Goal: Task Accomplishment & Management: Manage account settings

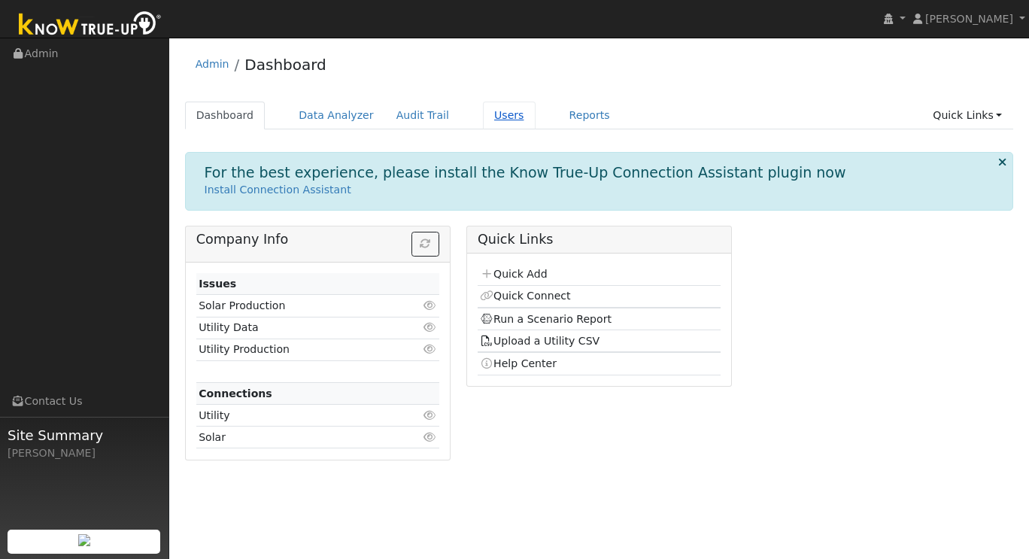
click at [483, 117] on link "Users" at bounding box center [509, 116] width 53 height 28
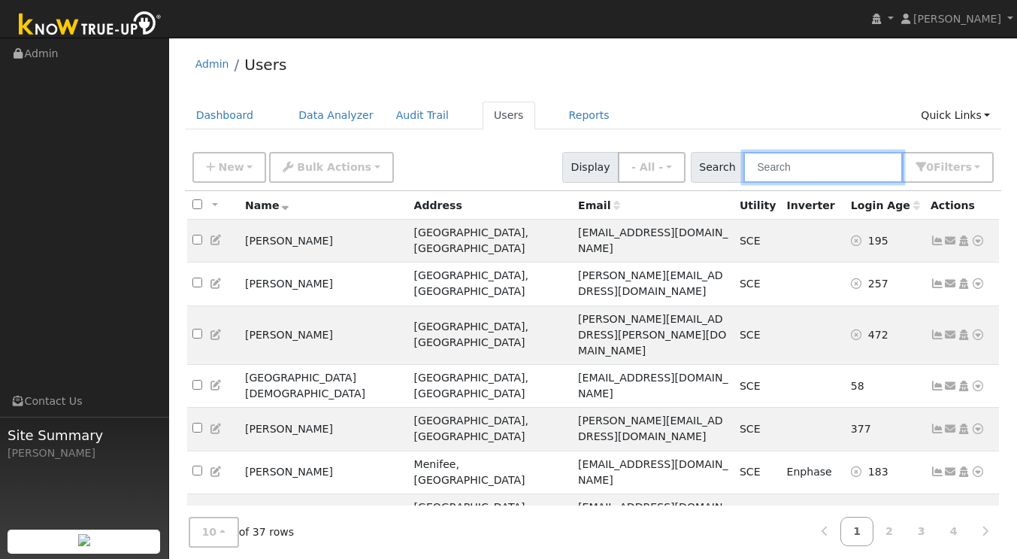
click at [774, 165] on input "text" at bounding box center [823, 167] width 159 height 31
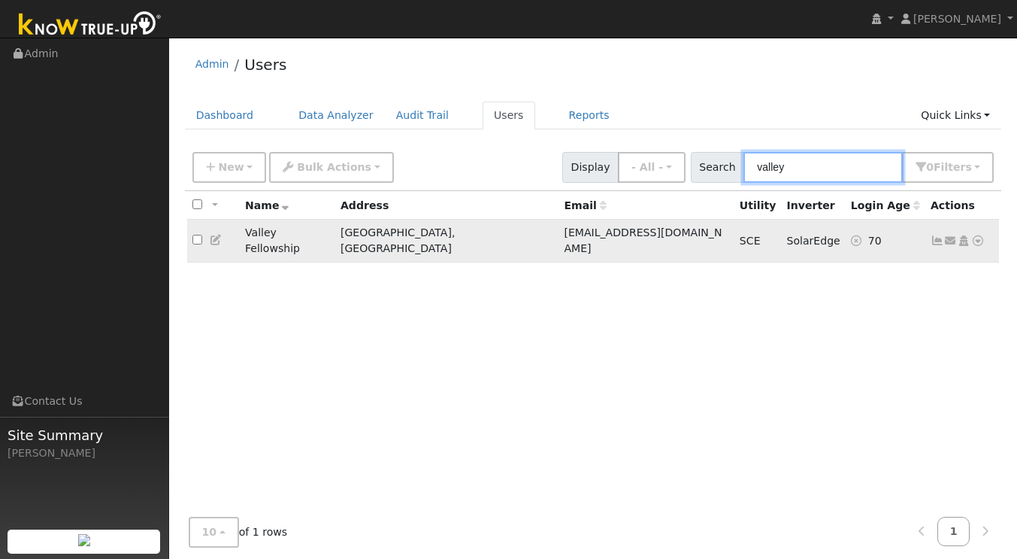
type input "valley"
click at [935, 235] on icon at bounding box center [938, 240] width 14 height 11
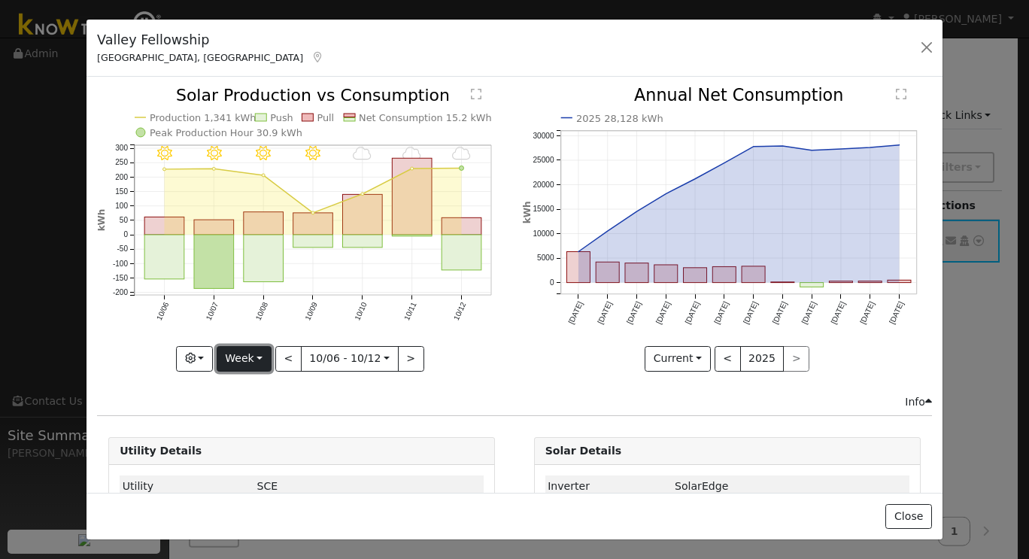
click at [265, 352] on button "Week" at bounding box center [244, 359] width 55 height 26
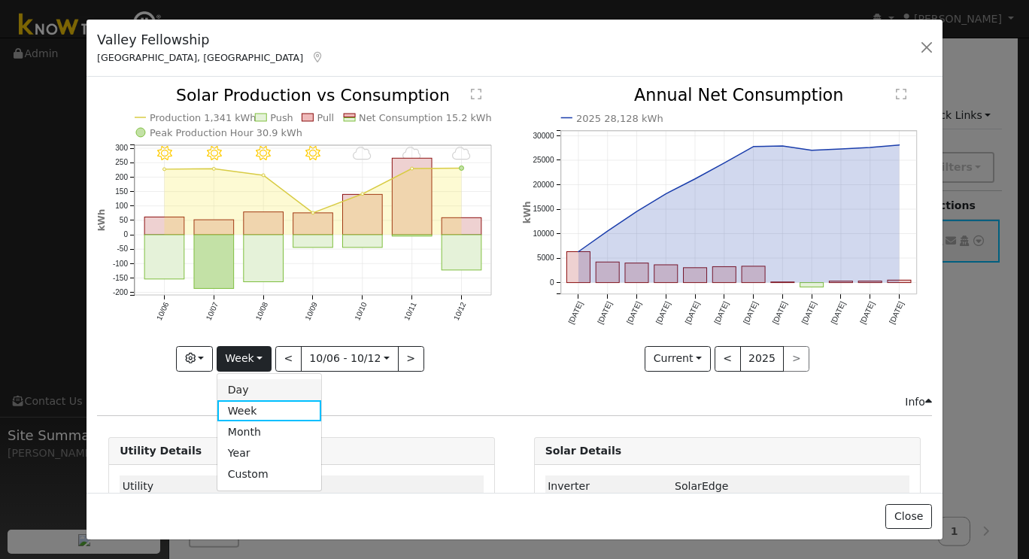
click at [256, 389] on link "Day" at bounding box center [269, 389] width 105 height 21
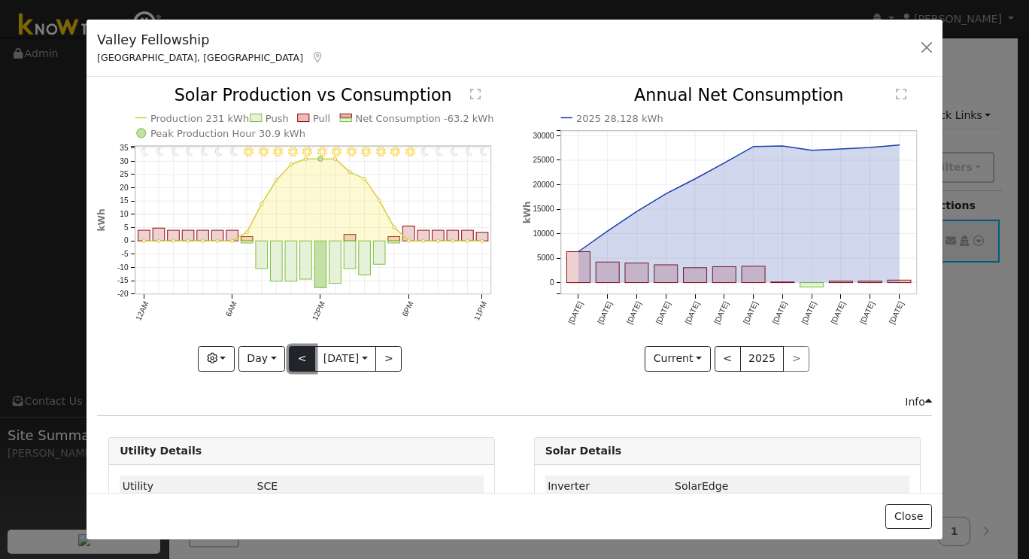
click at [292, 356] on button "<" at bounding box center [302, 359] width 26 height 26
type input "2025-10-11"
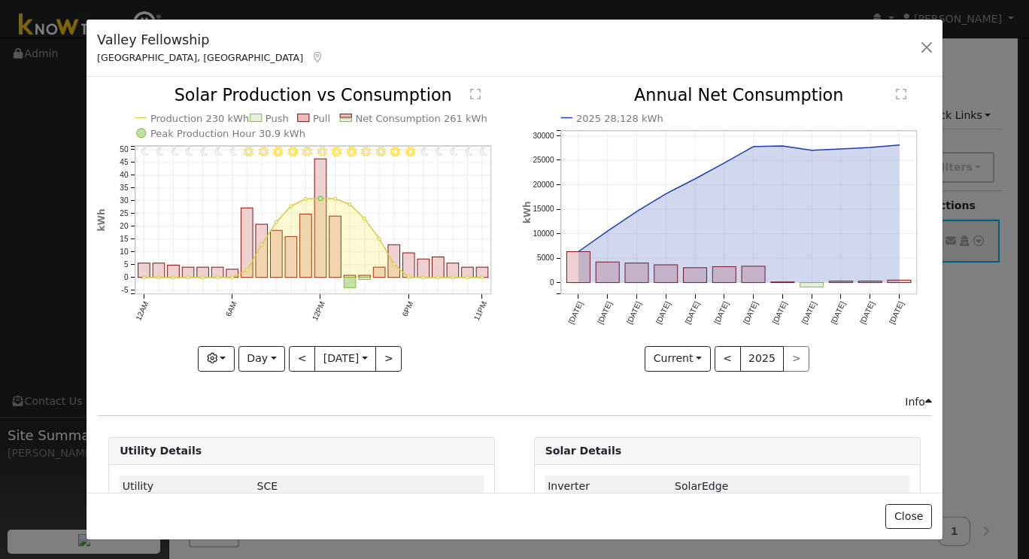
drag, startPoint x: 292, startPoint y: 356, endPoint x: 456, endPoint y: 386, distance: 167.5
click at [456, 386] on div "11PM - Clear 10PM - Clear 9PM - Clear 8PM - Clear 7PM - Clear 6PM - Clear 5PM -…" at bounding box center [301, 240] width 425 height 306
click at [926, 55] on button "button" at bounding box center [926, 47] width 21 height 21
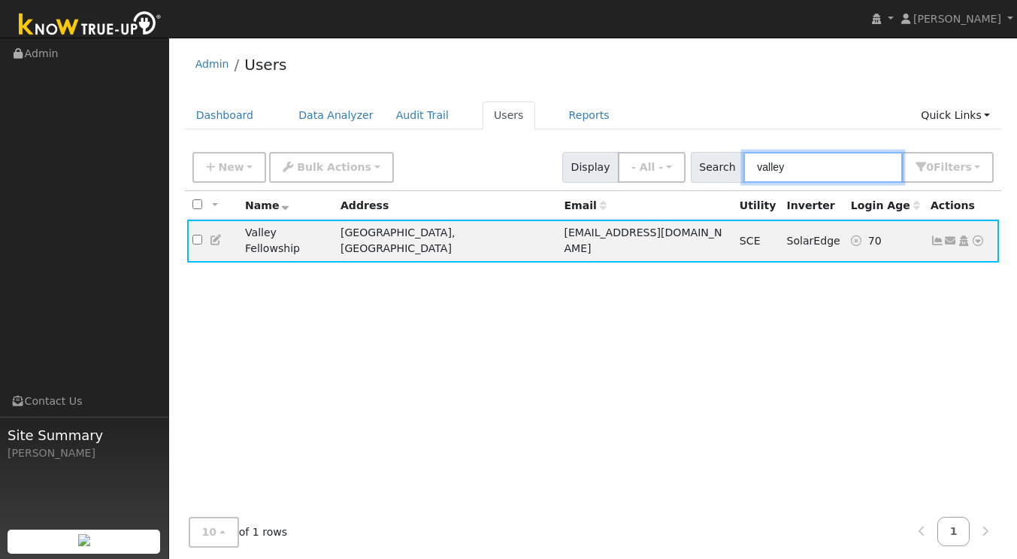
click at [810, 172] on input "valley" at bounding box center [823, 167] width 159 height 31
type input "v"
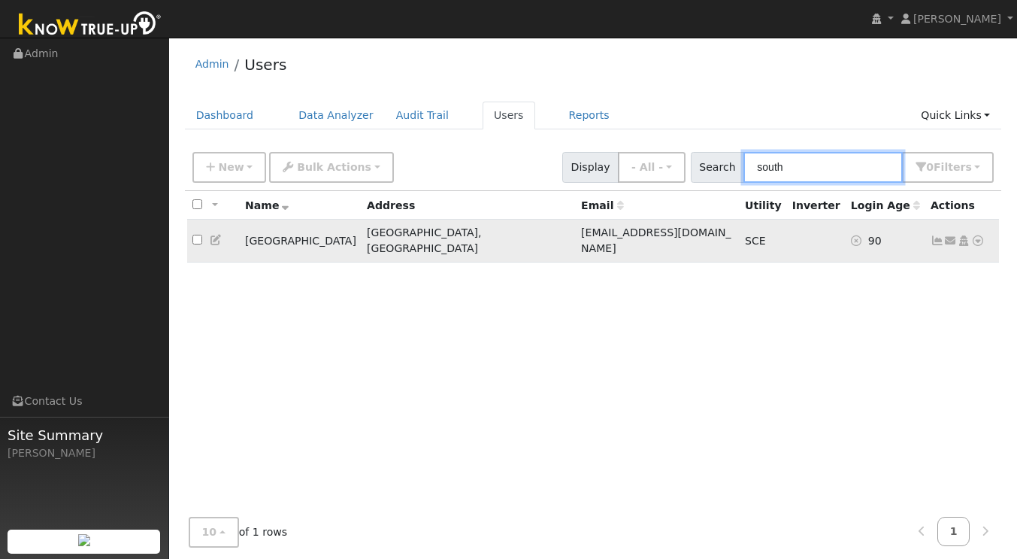
type input "south"
click at [938, 235] on icon at bounding box center [938, 240] width 14 height 11
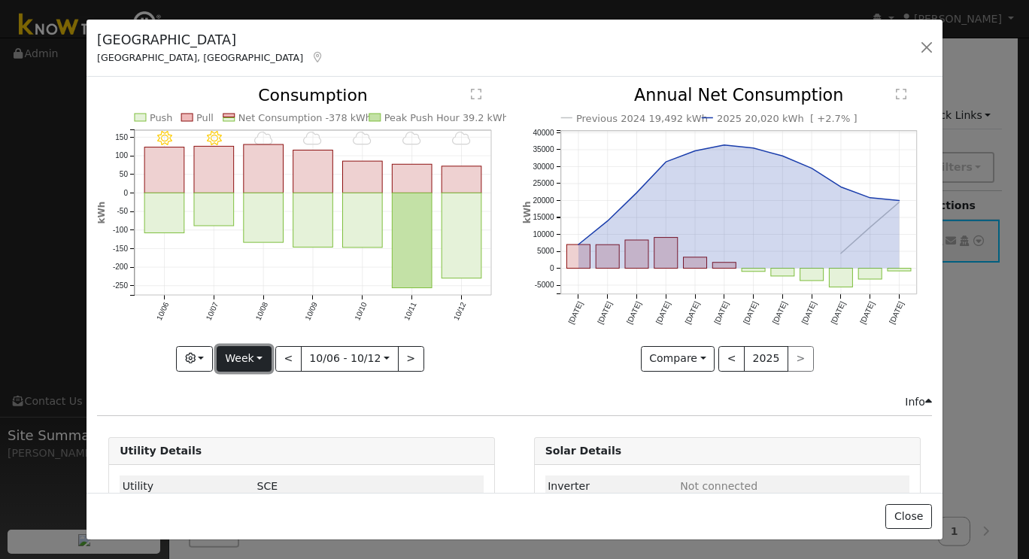
click at [264, 355] on button "Week" at bounding box center [244, 359] width 55 height 26
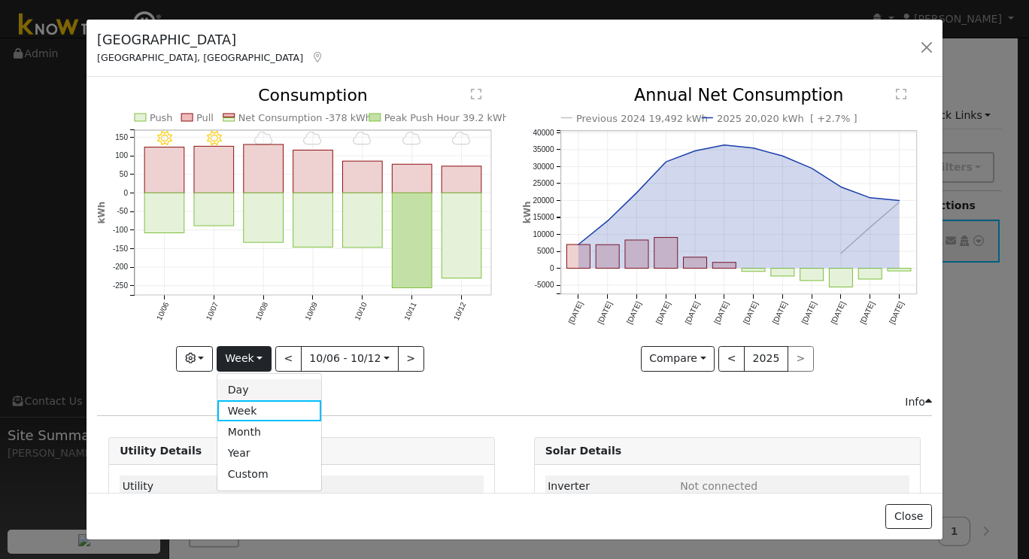
click at [249, 385] on link "Day" at bounding box center [269, 389] width 105 height 21
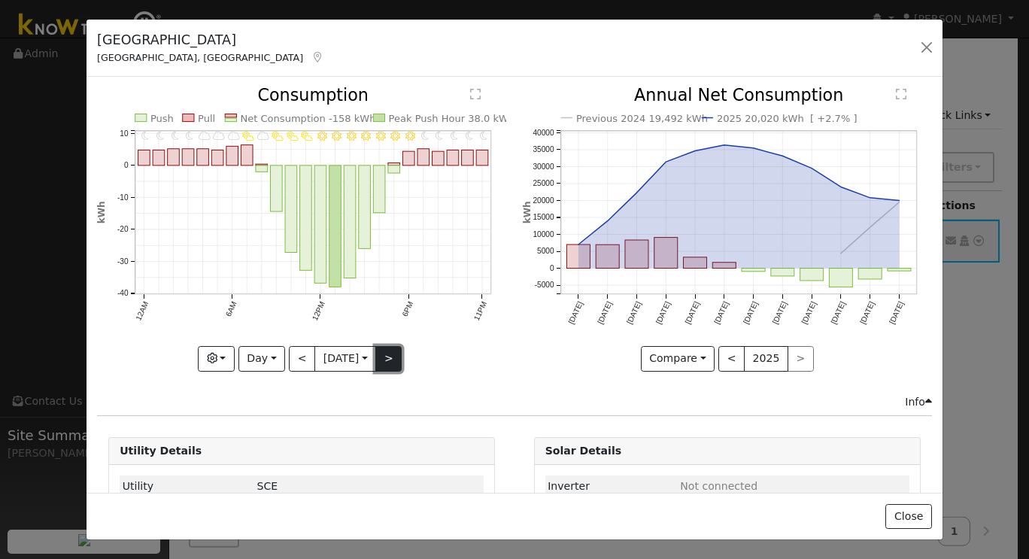
click at [389, 355] on button ">" at bounding box center [388, 359] width 26 height 26
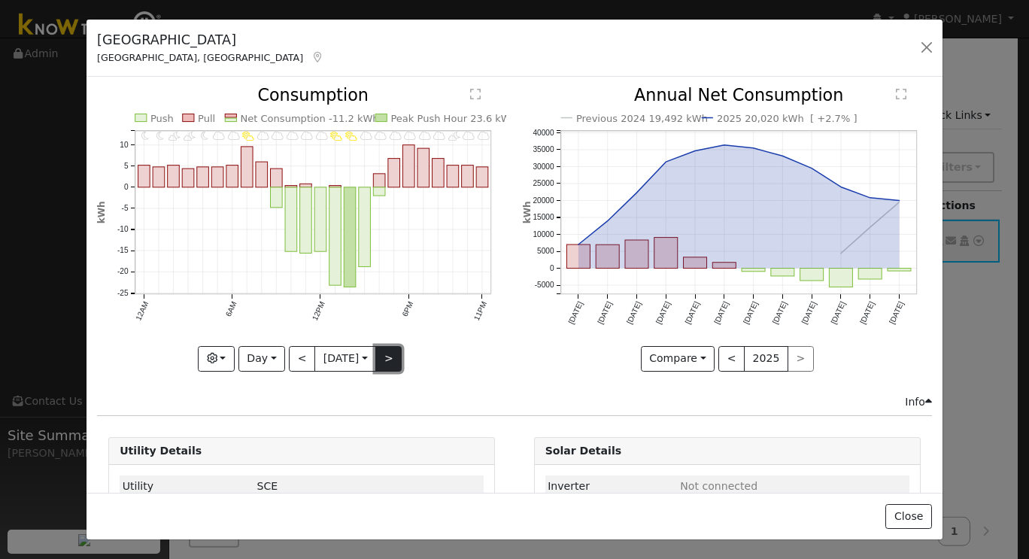
click at [389, 355] on button ">" at bounding box center [388, 359] width 26 height 26
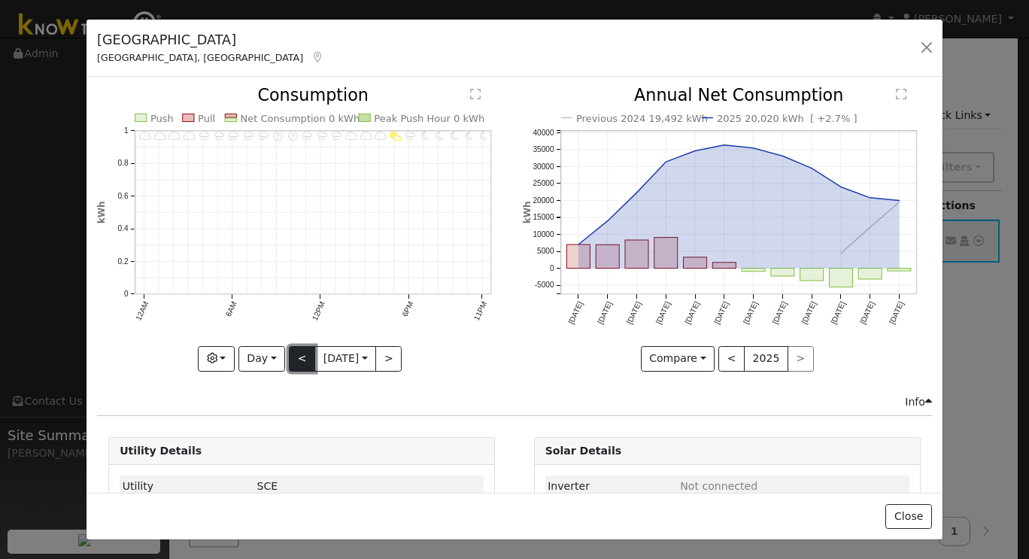
click at [293, 353] on button "<" at bounding box center [302, 359] width 26 height 26
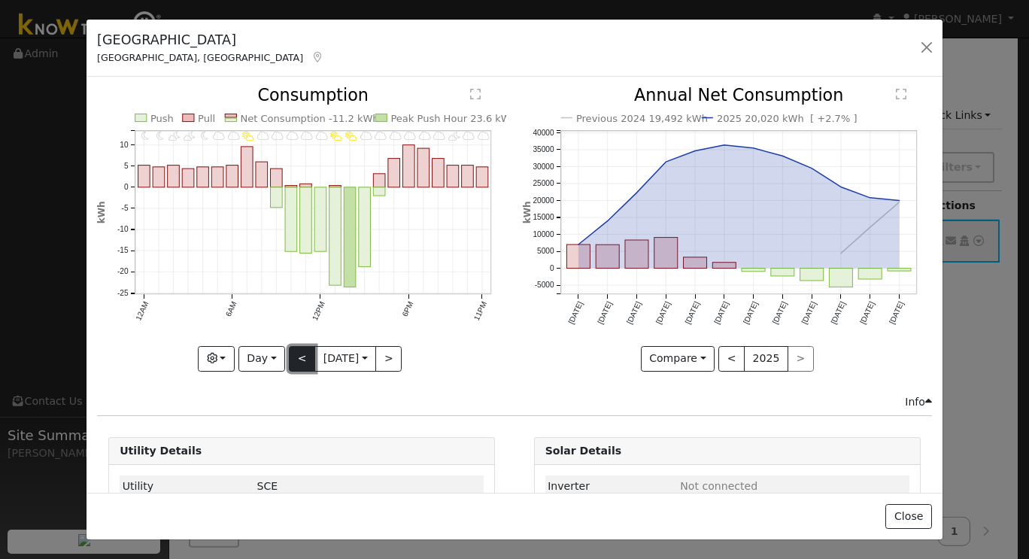
click at [293, 353] on button "<" at bounding box center [302, 359] width 26 height 26
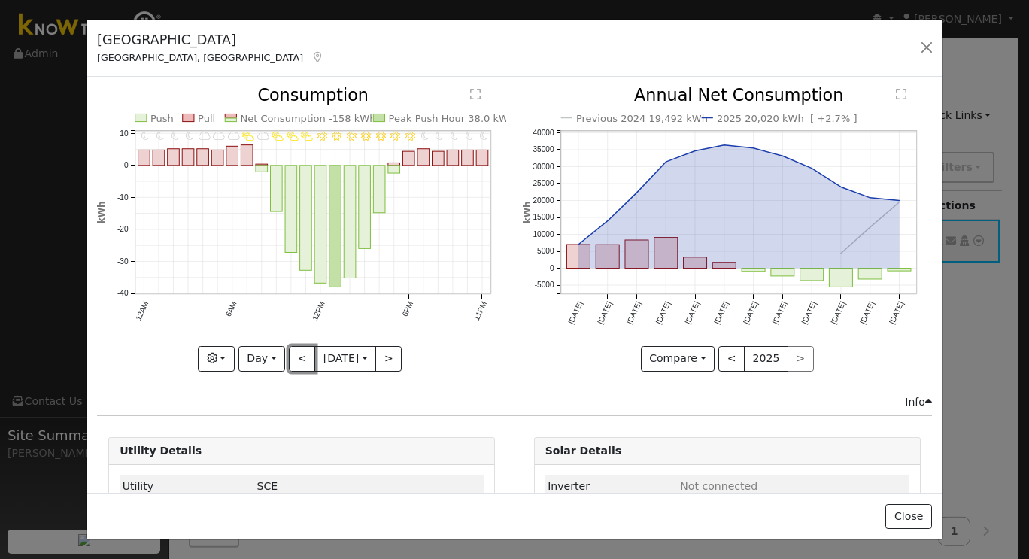
click at [293, 353] on button "<" at bounding box center [302, 359] width 26 height 26
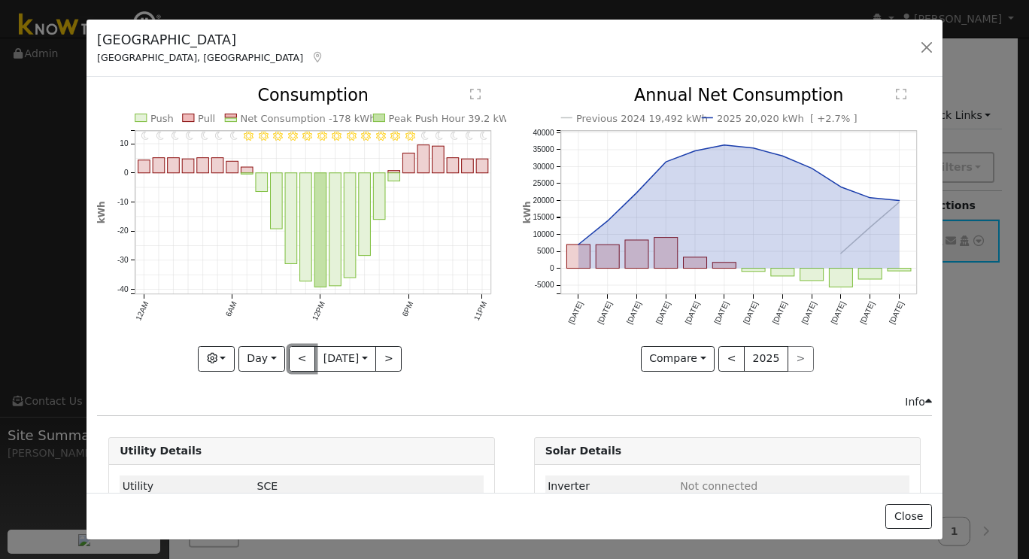
click at [293, 353] on button "<" at bounding box center [302, 359] width 26 height 26
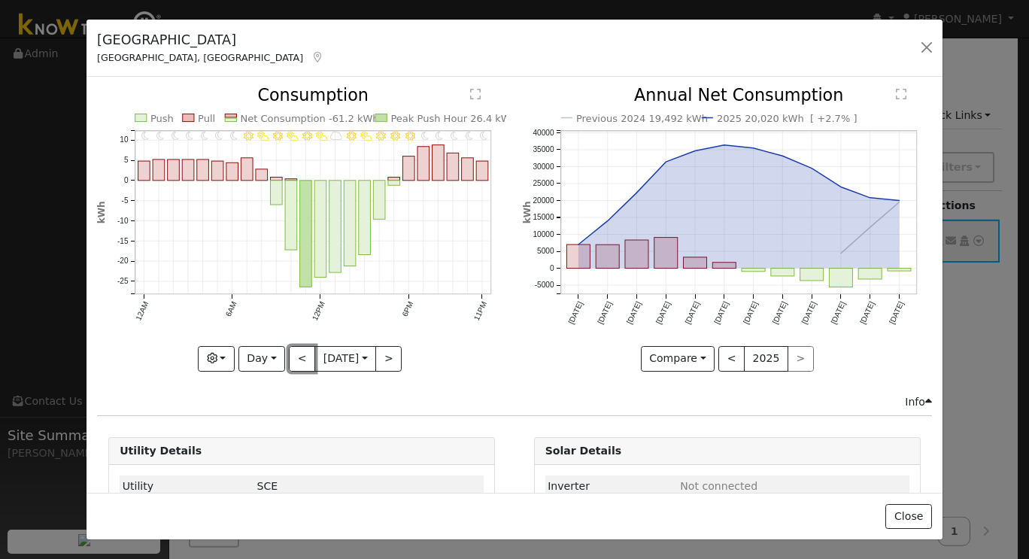
click at [293, 353] on button "<" at bounding box center [302, 359] width 26 height 26
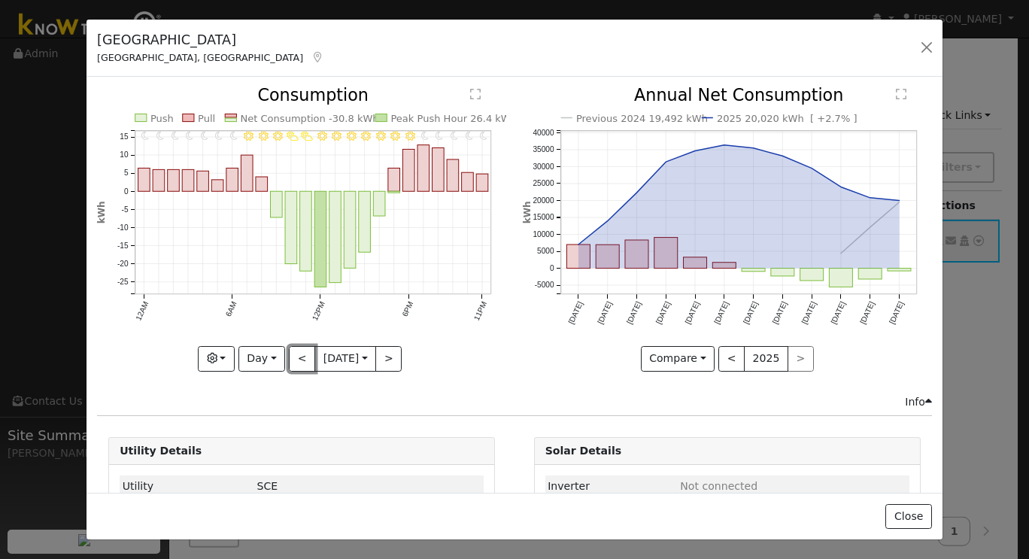
click at [293, 353] on button "<" at bounding box center [302, 359] width 26 height 26
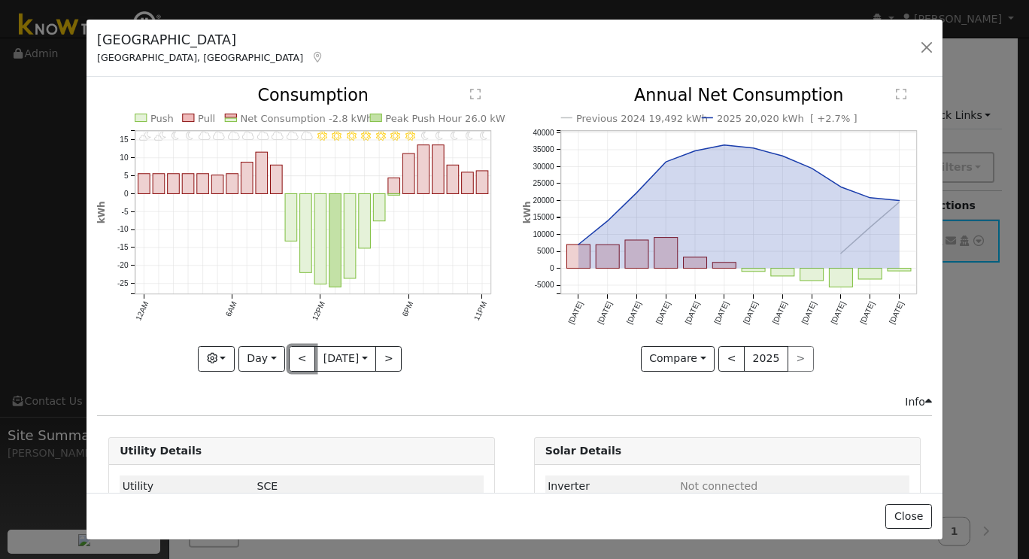
click at [293, 353] on button "<" at bounding box center [302, 359] width 26 height 26
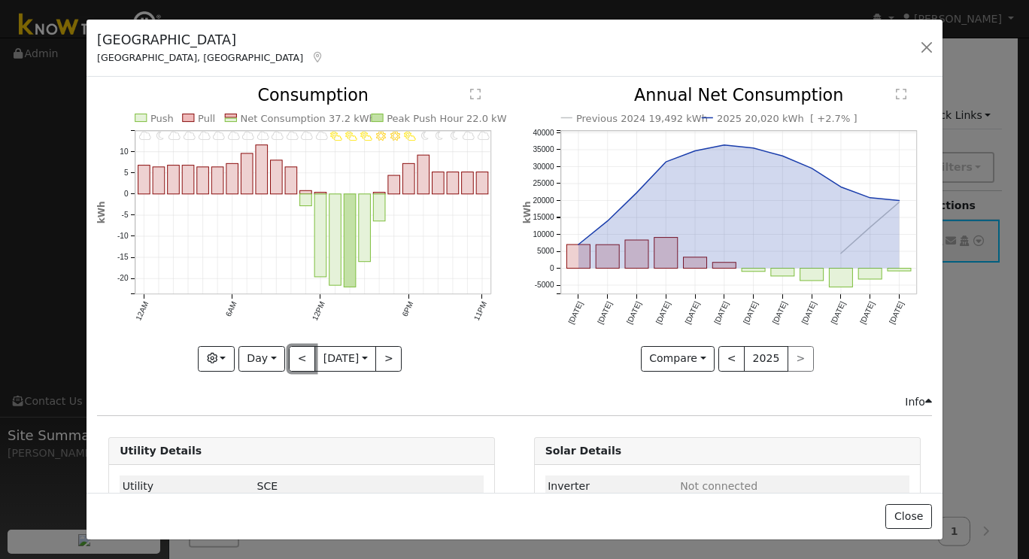
click at [293, 353] on button "<" at bounding box center [302, 359] width 26 height 26
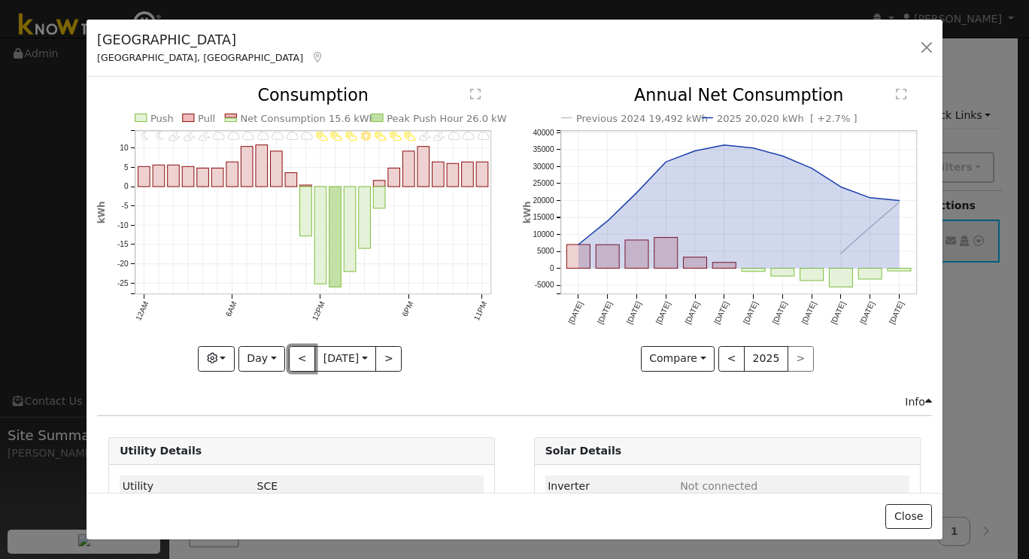
click at [293, 353] on button "<" at bounding box center [302, 359] width 26 height 26
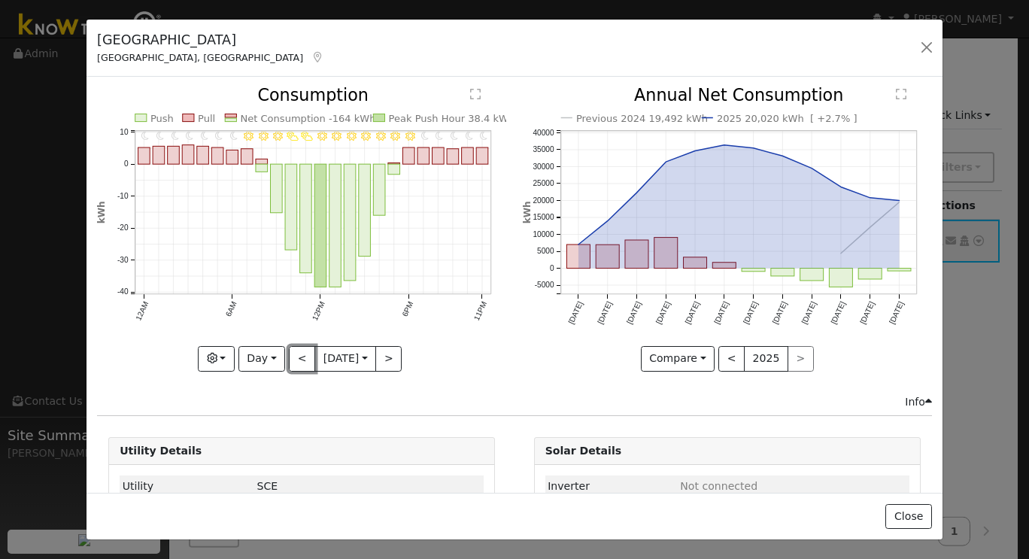
click at [293, 353] on button "<" at bounding box center [302, 359] width 26 height 26
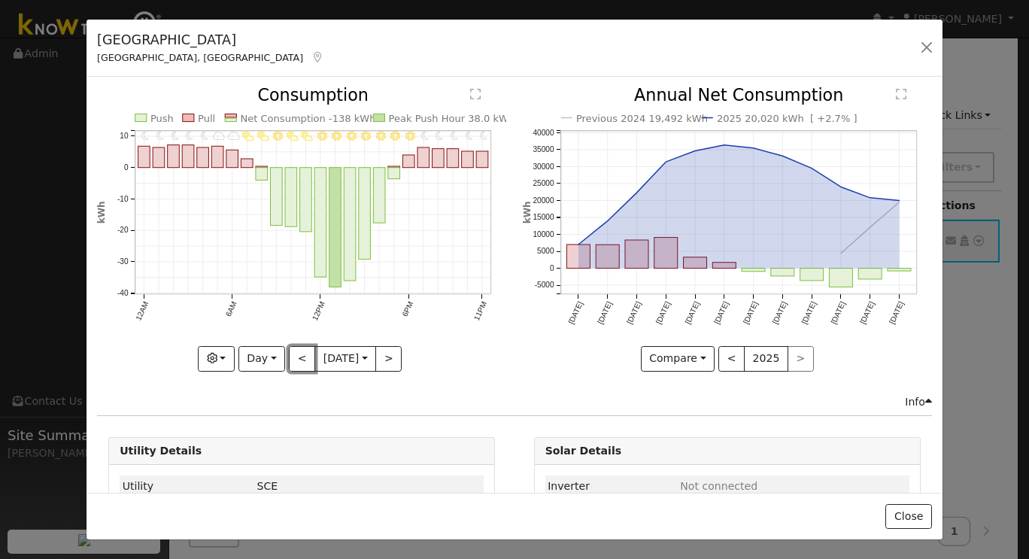
click at [293, 353] on button "<" at bounding box center [302, 359] width 26 height 26
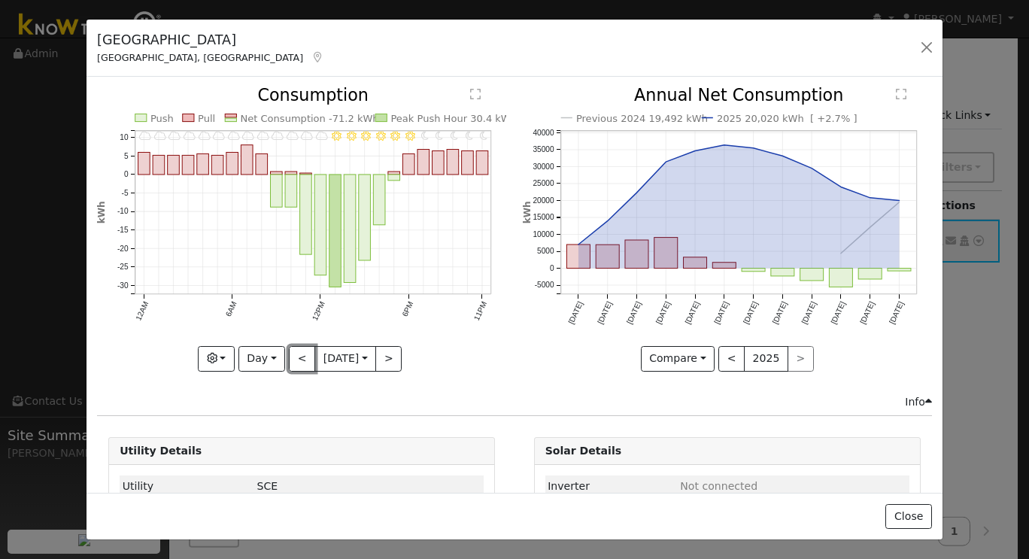
click at [293, 353] on button "<" at bounding box center [302, 359] width 26 height 26
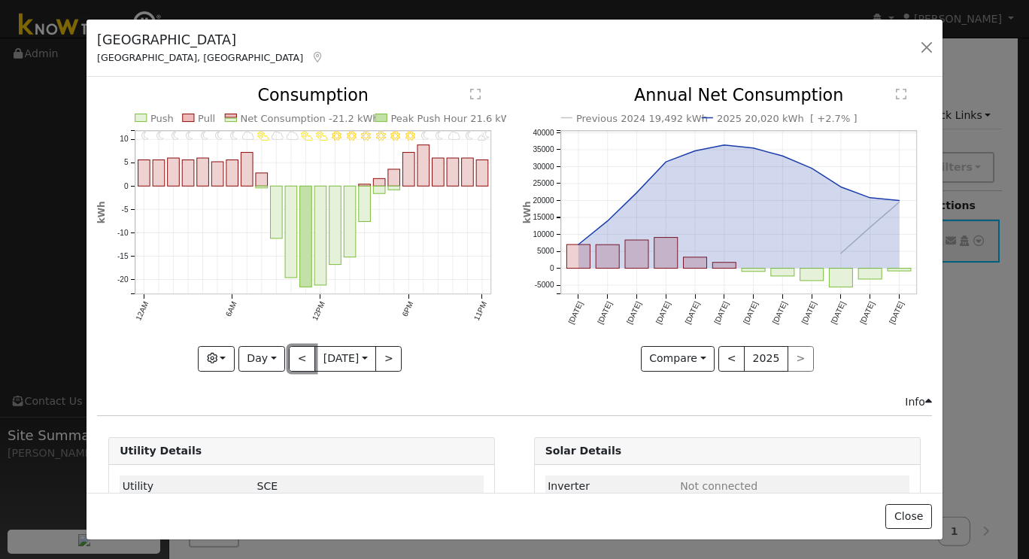
click at [293, 353] on button "<" at bounding box center [302, 359] width 26 height 26
type input "2025-10-01"
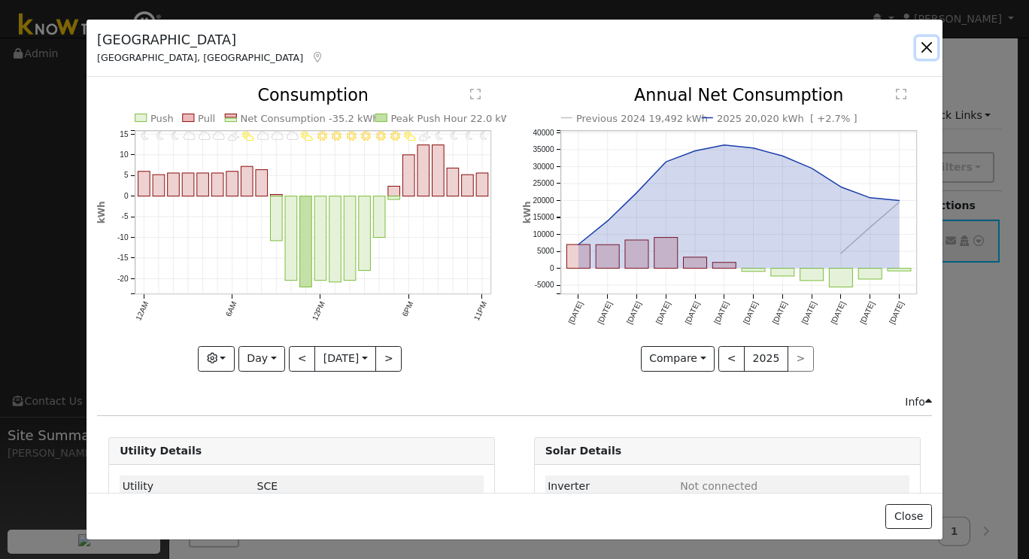
click at [923, 52] on button "button" at bounding box center [926, 47] width 21 height 21
